Goal: Navigation & Orientation: Find specific page/section

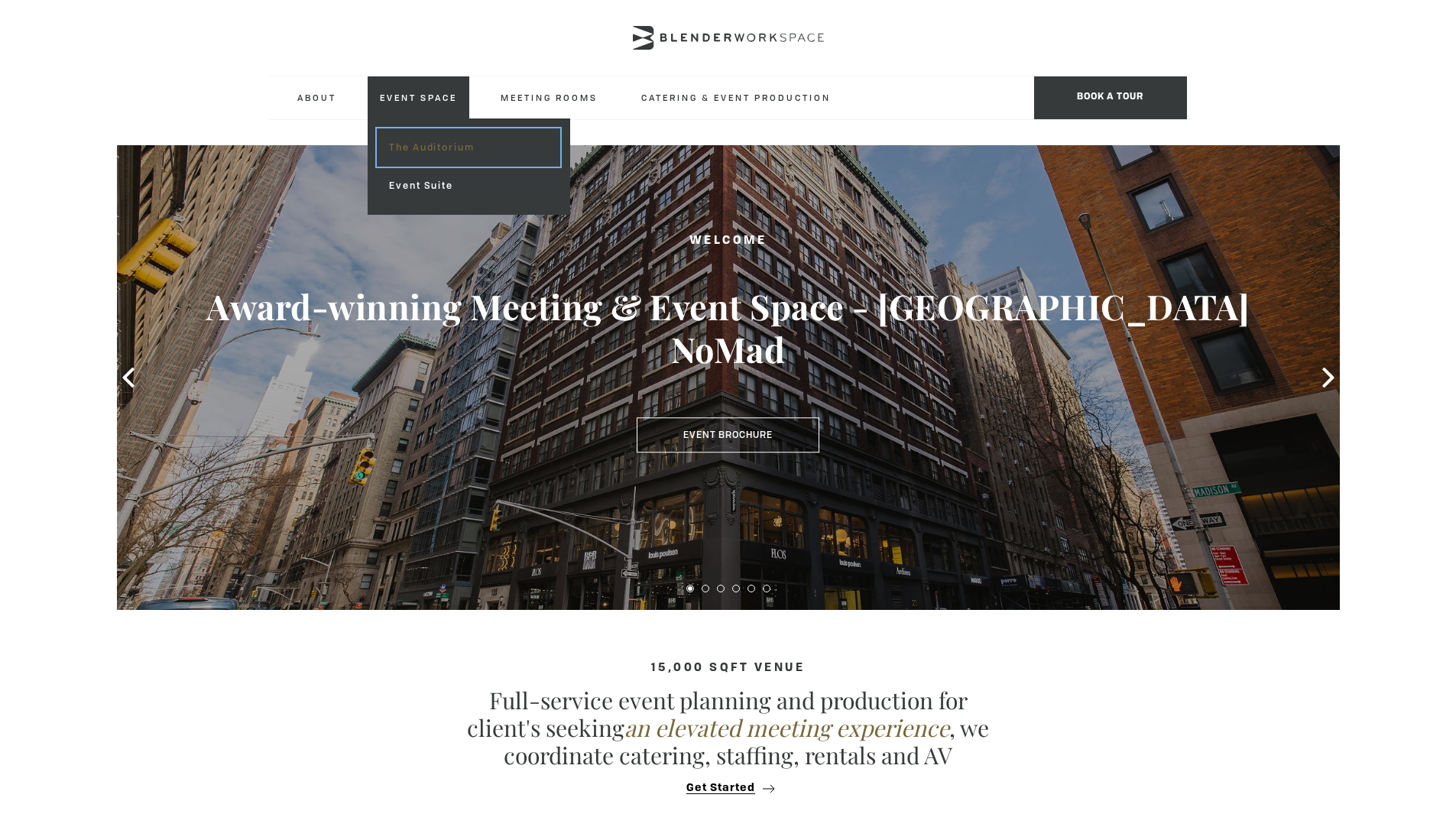
click at [450, 147] on link "The Auditorium" at bounding box center [468, 147] width 183 height 38
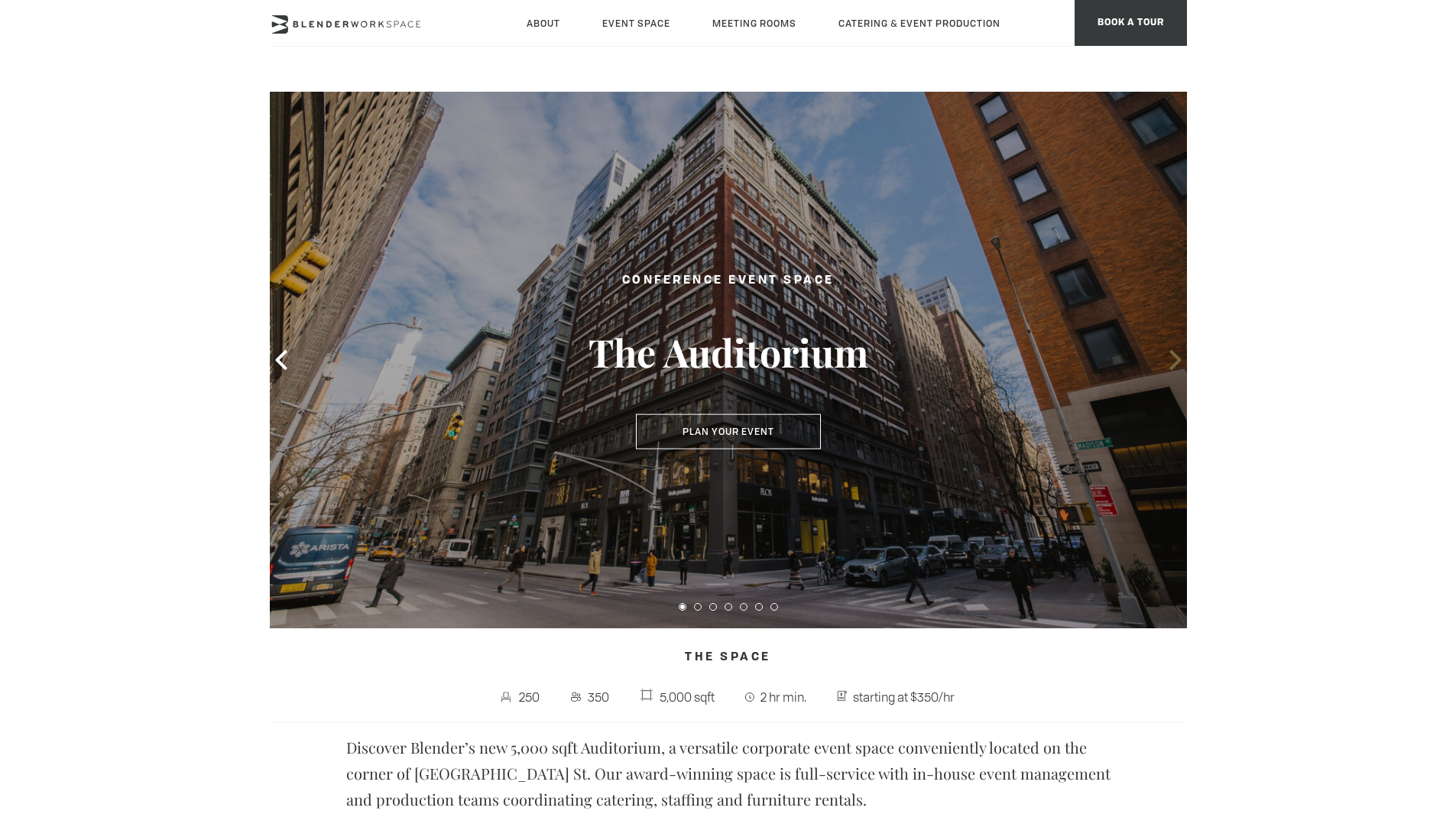
click at [1164, 359] on span at bounding box center [1176, 360] width 23 height 23
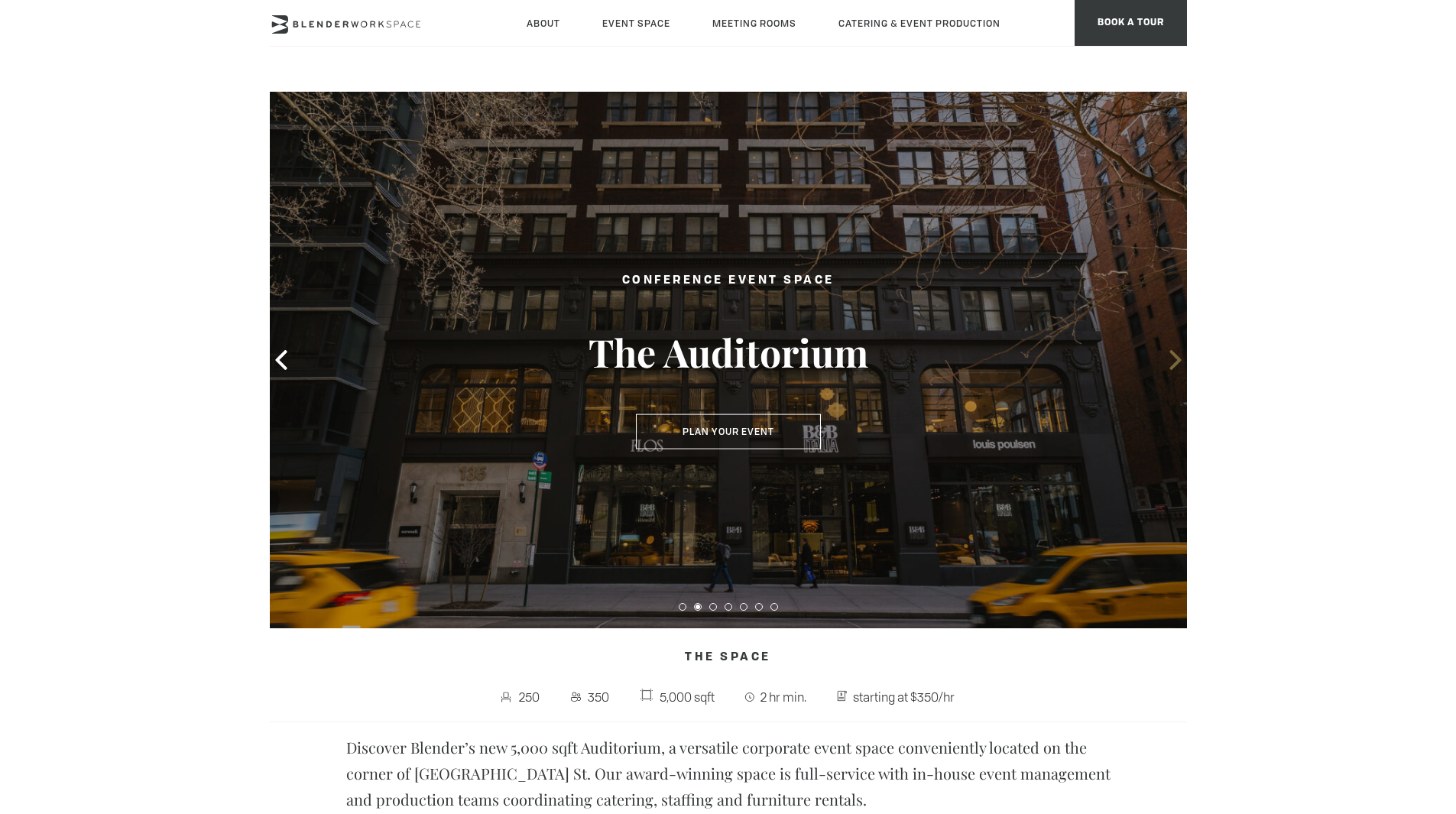
click at [1164, 359] on span at bounding box center [1176, 360] width 23 height 23
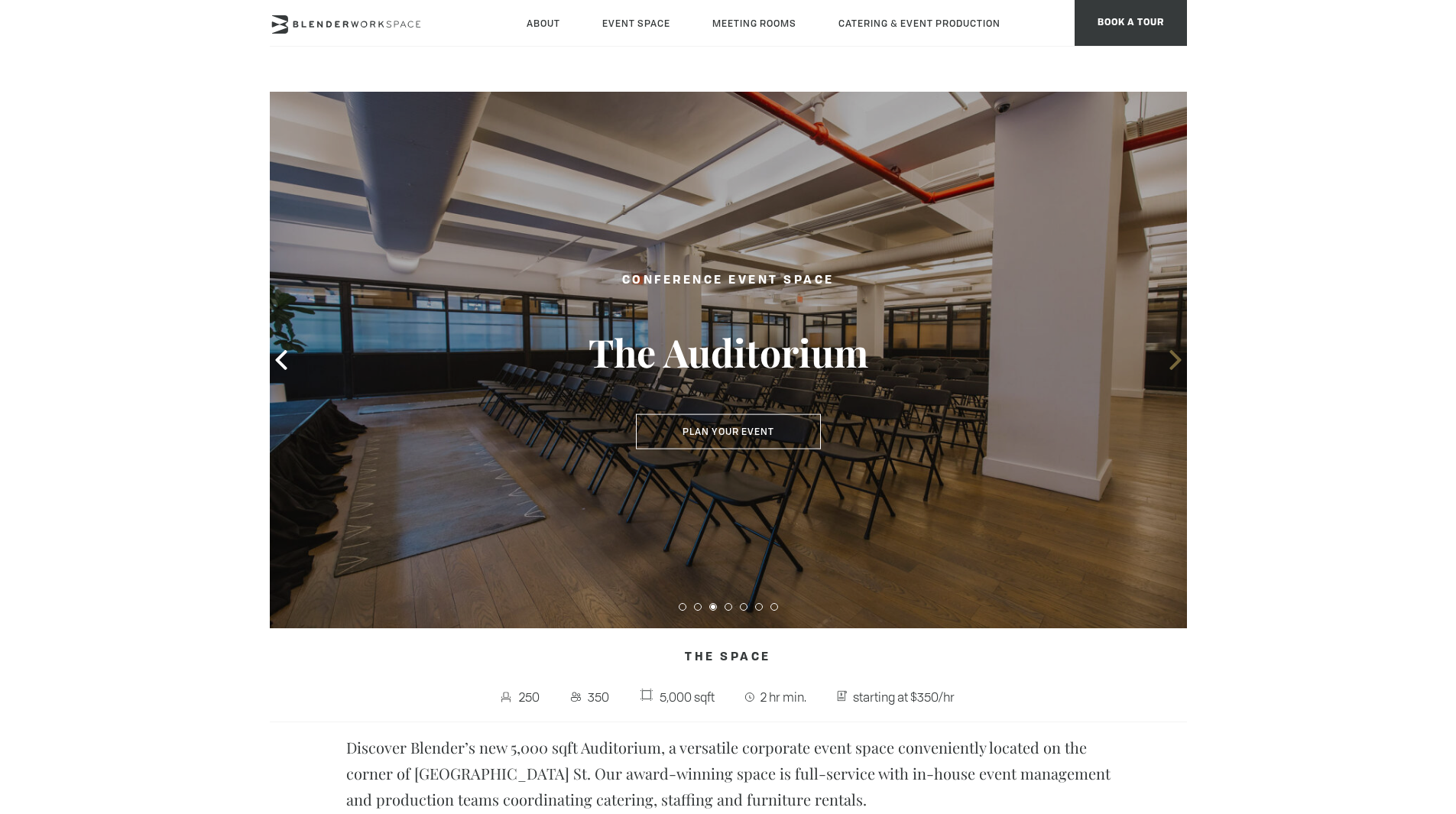
click at [1164, 359] on span at bounding box center [1176, 360] width 23 height 23
